Goal: Task Accomplishment & Management: Manage account settings

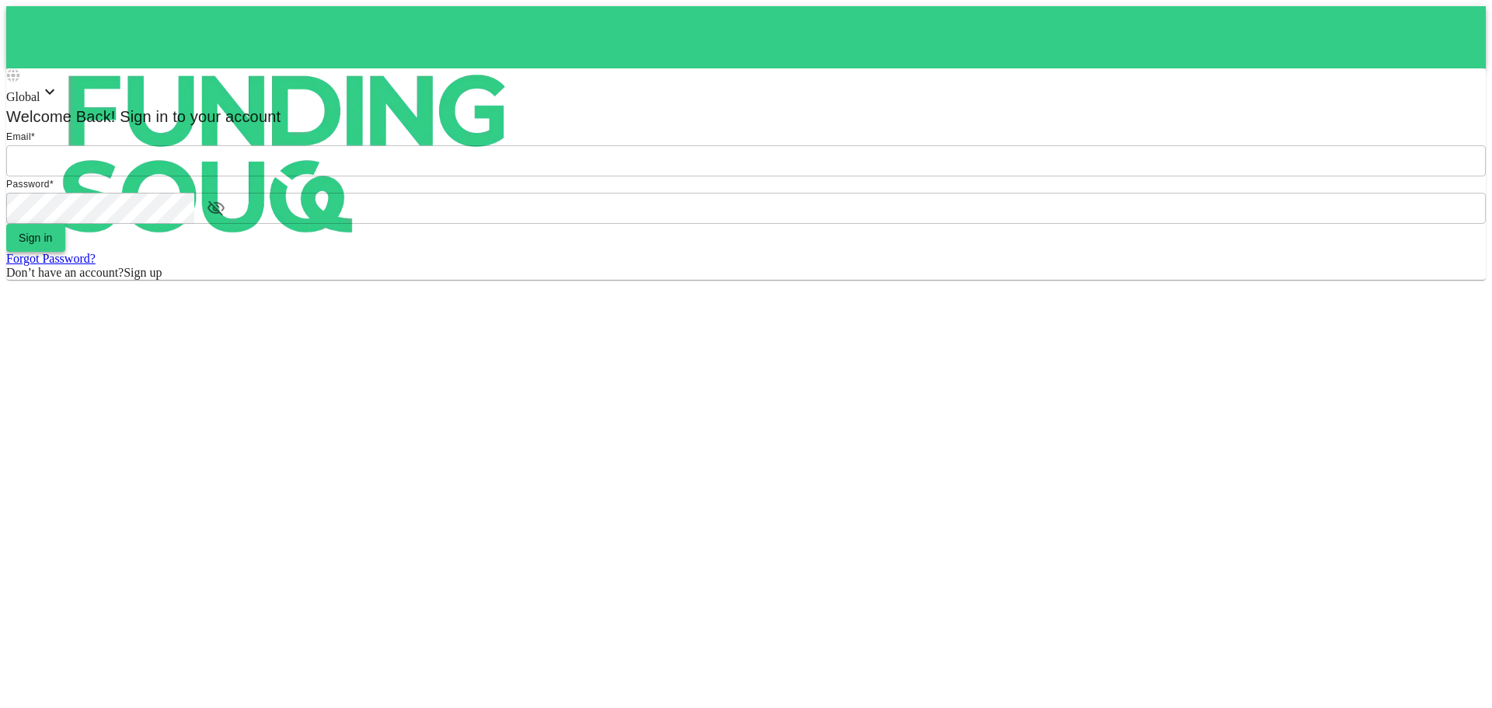
type input "Aasik.mmm@gmail.com"
click at [65, 252] on button "Sign in" at bounding box center [35, 238] width 59 height 28
